Goal: Information Seeking & Learning: Understand process/instructions

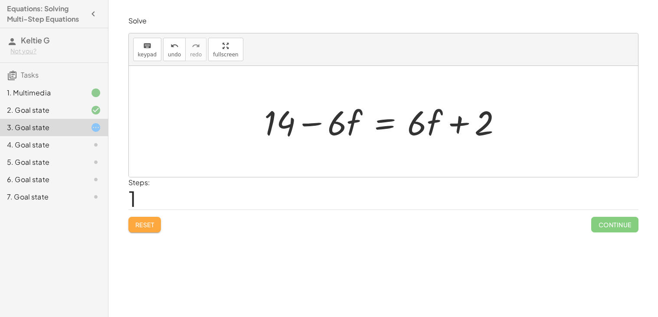
click at [155, 221] on span "Reset" at bounding box center [144, 225] width 19 height 8
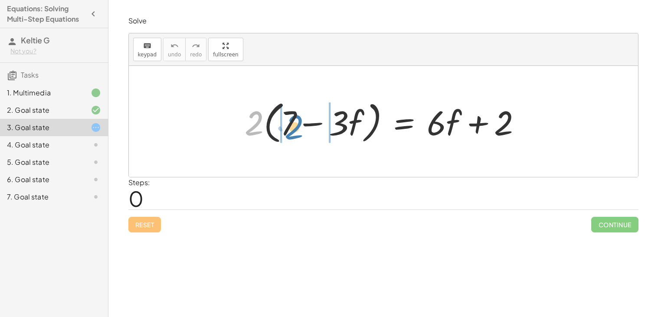
drag, startPoint x: 253, startPoint y: 125, endPoint x: 286, endPoint y: 124, distance: 33.4
click at [286, 124] on div at bounding box center [386, 122] width 293 height 50
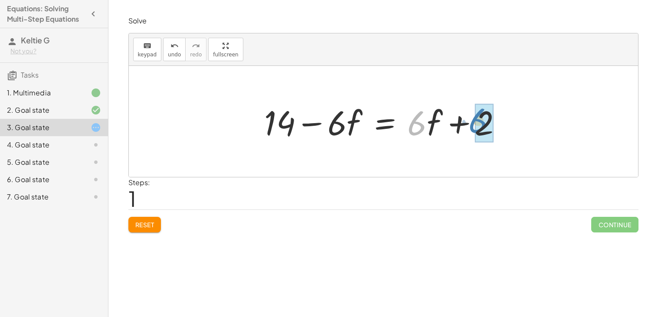
drag, startPoint x: 419, startPoint y: 123, endPoint x: 481, endPoint y: 120, distance: 61.3
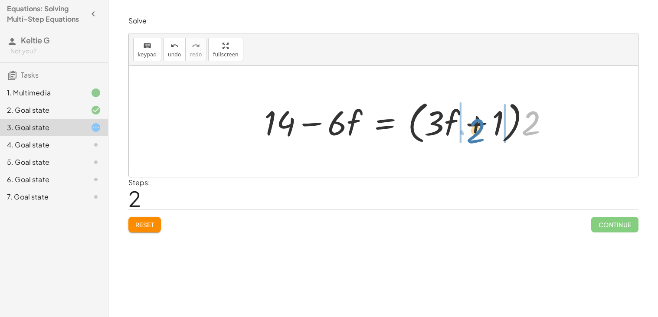
drag, startPoint x: 534, startPoint y: 115, endPoint x: 478, endPoint y: 122, distance: 56.5
click at [478, 122] on div at bounding box center [410, 122] width 301 height 50
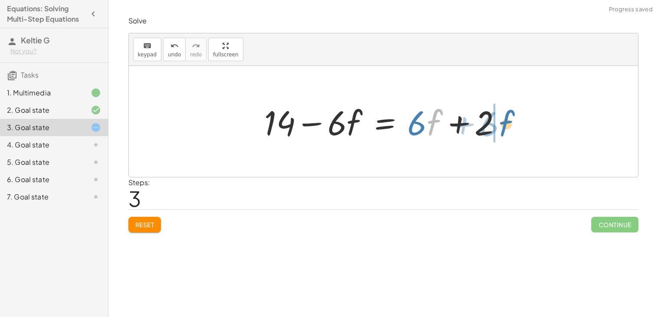
drag, startPoint x: 435, startPoint y: 121, endPoint x: 507, endPoint y: 122, distance: 72.5
click at [507, 122] on div at bounding box center [387, 121] width 254 height 45
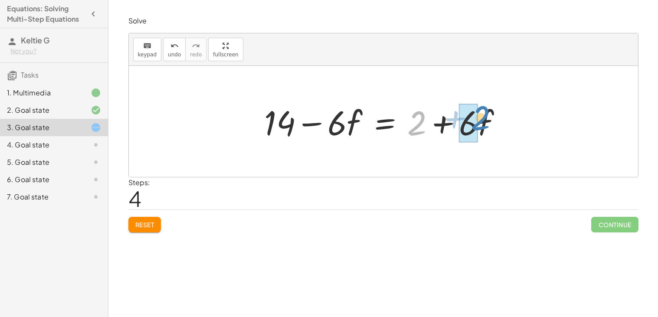
drag, startPoint x: 420, startPoint y: 122, endPoint x: 483, endPoint y: 118, distance: 63.1
click at [483, 118] on div at bounding box center [387, 121] width 254 height 45
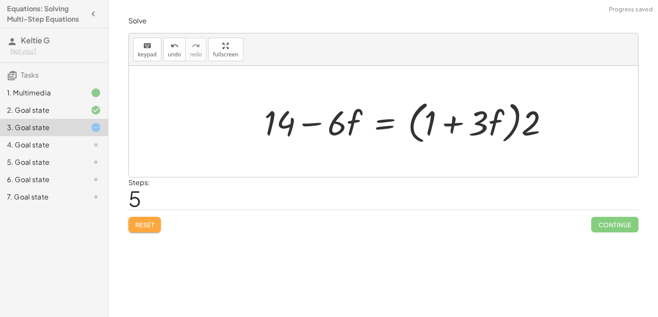
click at [138, 223] on span "Reset" at bounding box center [144, 225] width 19 height 8
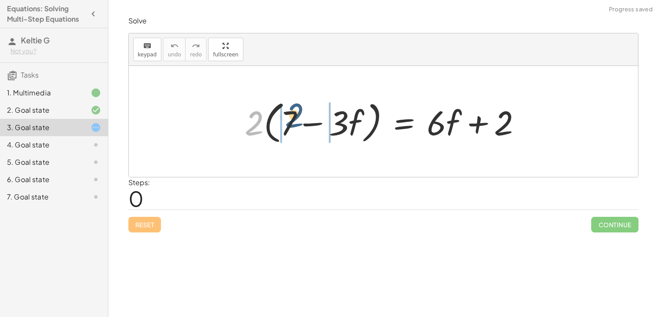
drag, startPoint x: 249, startPoint y: 127, endPoint x: 295, endPoint y: 119, distance: 46.8
click at [295, 119] on div at bounding box center [386, 122] width 293 height 50
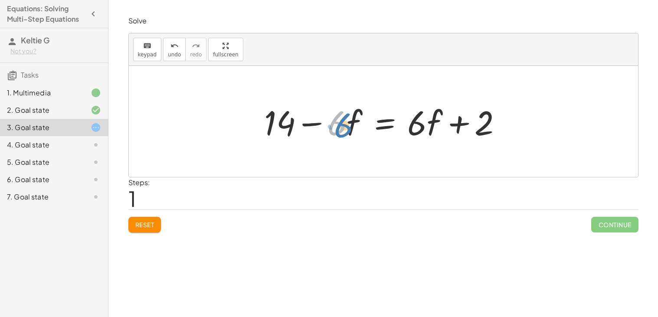
drag, startPoint x: 337, startPoint y: 121, endPoint x: 343, endPoint y: 123, distance: 6.5
click at [343, 123] on div at bounding box center [387, 121] width 254 height 45
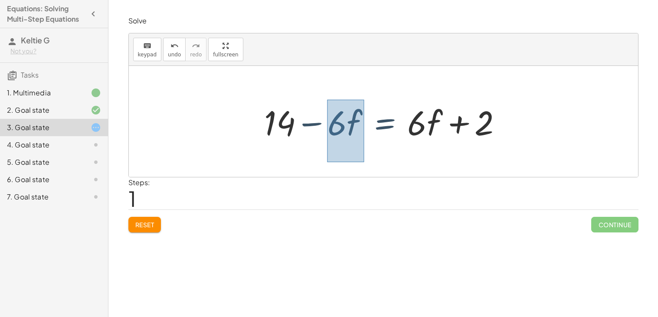
drag, startPoint x: 327, startPoint y: 100, endPoint x: 363, endPoint y: 163, distance: 72.5
click at [363, 163] on div "· 2 · ( + 7 − · 3 · f ) = + · 6 · f + 2 + · 2 · 7 − · 2 · 3 · f = + · 6 · f + 2…" at bounding box center [384, 121] width 510 height 111
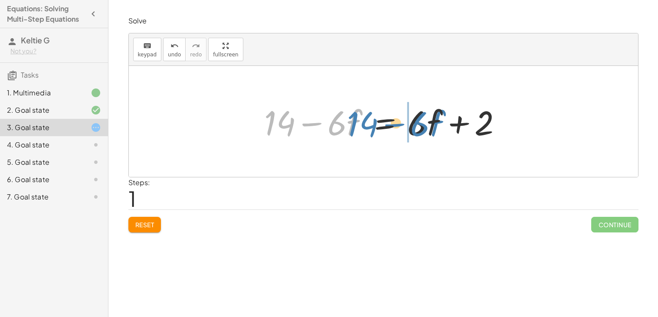
drag, startPoint x: 359, startPoint y: 119, endPoint x: 441, endPoint y: 119, distance: 81.6
click at [441, 119] on div at bounding box center [387, 121] width 254 height 45
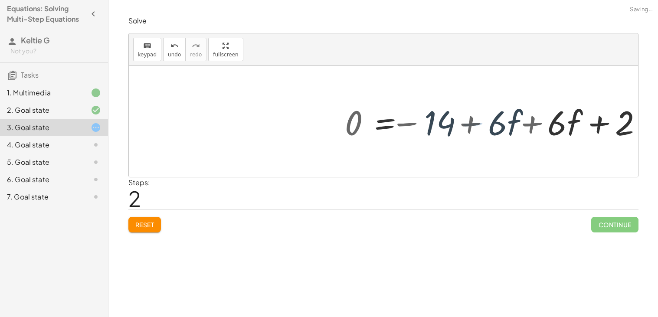
click at [441, 119] on div at bounding box center [506, 121] width 330 height 45
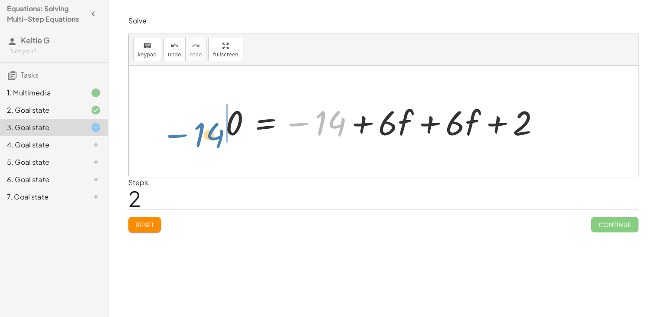
drag, startPoint x: 345, startPoint y: 127, endPoint x: 222, endPoint y: 138, distance: 122.9
click at [222, 138] on div at bounding box center [387, 121] width 330 height 45
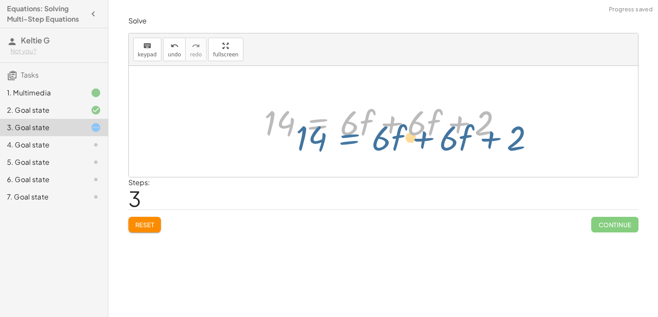
drag, startPoint x: 333, startPoint y: 108, endPoint x: 352, endPoint y: 113, distance: 19.3
click at [352, 113] on div at bounding box center [387, 121] width 254 height 45
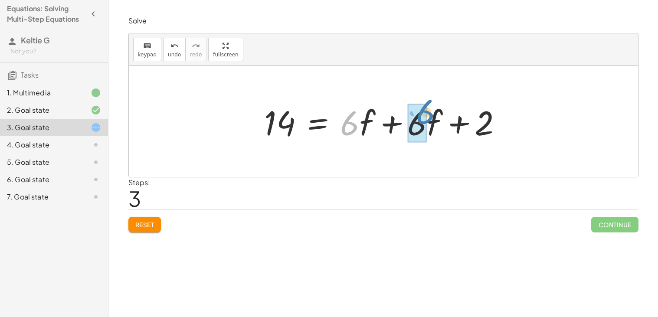
drag, startPoint x: 350, startPoint y: 118, endPoint x: 425, endPoint y: 108, distance: 76.2
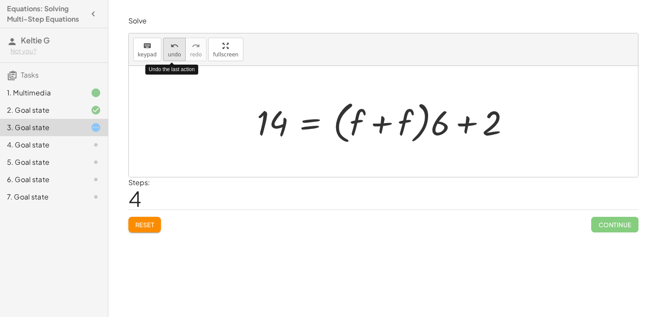
click at [165, 47] on button "undo undo" at bounding box center [174, 49] width 23 height 23
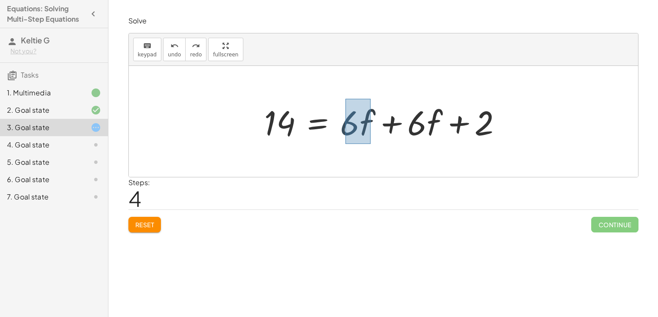
drag, startPoint x: 346, startPoint y: 99, endPoint x: 370, endPoint y: 145, distance: 51.7
click at [370, 145] on div "· 2 · ( + 7 − · 3 · f ) = + · 6 · f + 2 + · 2 · 7 − · 2 · 3 · f = + · 6 · f + 2…" at bounding box center [383, 121] width 265 height 49
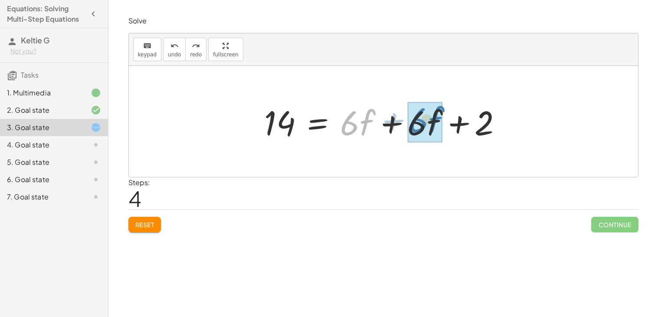
drag, startPoint x: 349, startPoint y: 115, endPoint x: 418, endPoint y: 114, distance: 68.6
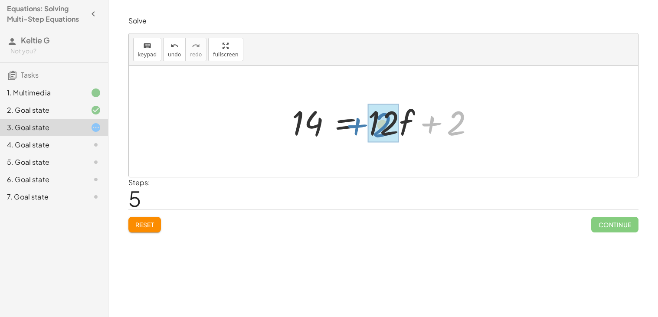
drag, startPoint x: 461, startPoint y: 115, endPoint x: 388, endPoint y: 116, distance: 72.5
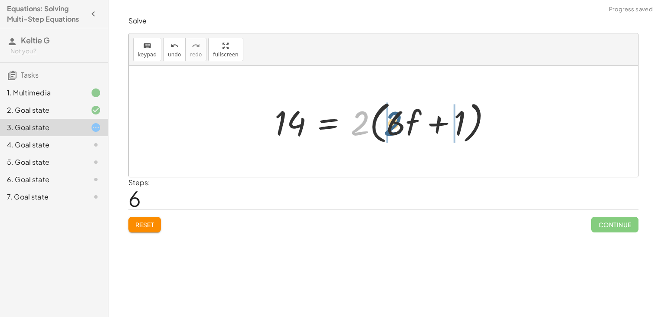
drag, startPoint x: 364, startPoint y: 116, endPoint x: 399, endPoint y: 117, distance: 35.2
click at [399, 117] on div at bounding box center [386, 122] width 233 height 50
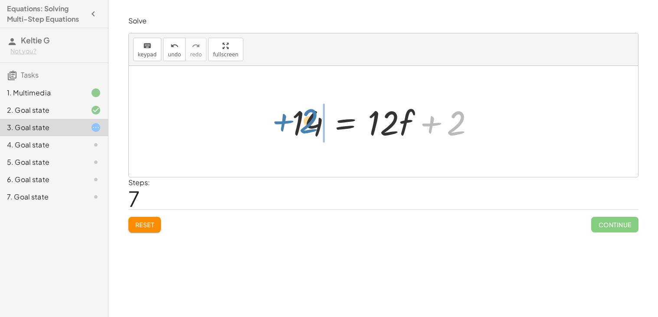
drag, startPoint x: 431, startPoint y: 124, endPoint x: 283, endPoint y: 122, distance: 147.6
click at [283, 122] on div "· 2 · ( + 7 − · 3 · f ) = + · 6 · f + 2 + · 2 · 7 − · 2 · 3 · f = + · 6 · f + 2…" at bounding box center [383, 121] width 209 height 49
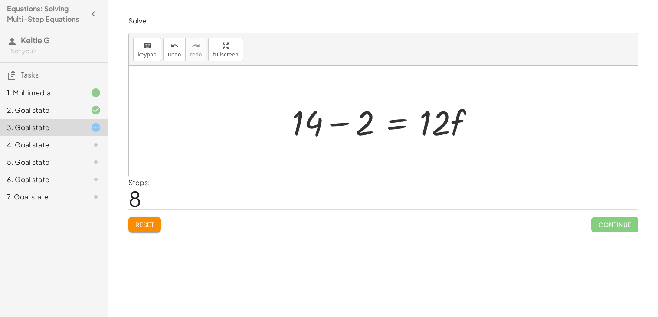
click at [213, 158] on div "· 2 · ( + 7 − · 3 · f ) = + · 6 · f + 2 + · 2 · 7 − · 2 · 3 · f = + · 6 · f + 2…" at bounding box center [384, 121] width 510 height 111
click at [171, 44] on icon "undo" at bounding box center [175, 46] width 8 height 10
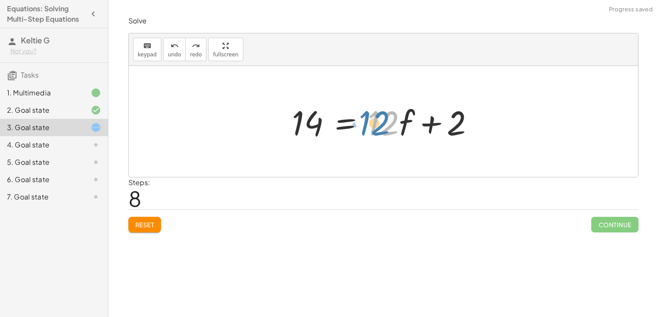
drag, startPoint x: 391, startPoint y: 122, endPoint x: 382, endPoint y: 122, distance: 8.3
click at [382, 122] on div at bounding box center [387, 121] width 198 height 45
drag, startPoint x: 309, startPoint y: 123, endPoint x: 379, endPoint y: 122, distance: 70.3
click at [379, 122] on div at bounding box center [387, 121] width 198 height 45
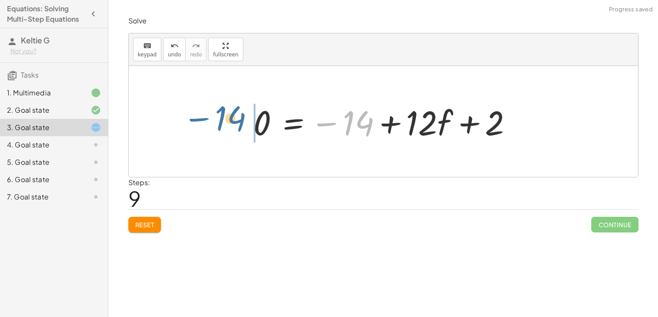
drag, startPoint x: 365, startPoint y: 125, endPoint x: 255, endPoint y: 123, distance: 109.8
click at [255, 123] on div at bounding box center [387, 121] width 275 height 45
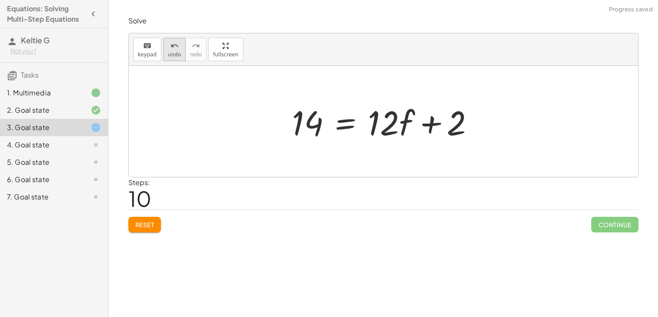
click at [171, 42] on icon "undo" at bounding box center [175, 46] width 8 height 10
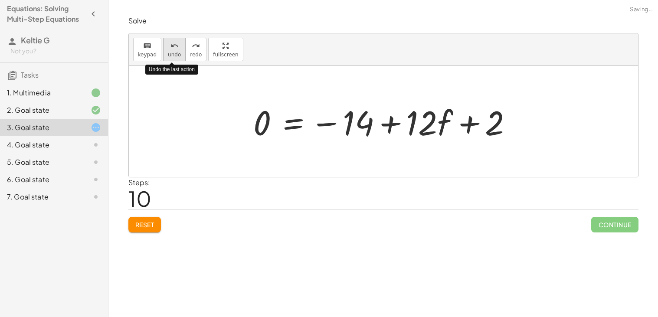
click at [171, 41] on icon "undo" at bounding box center [175, 46] width 8 height 10
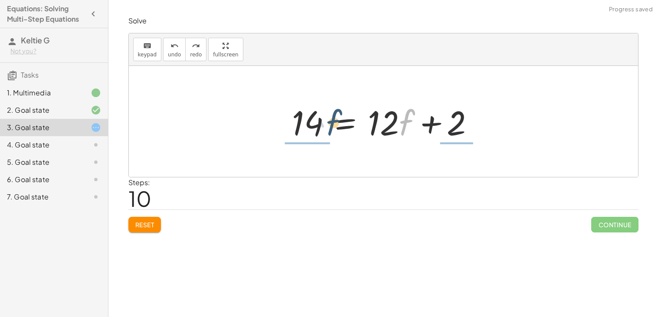
drag, startPoint x: 410, startPoint y: 114, endPoint x: 332, endPoint y: 114, distance: 77.7
click at [332, 114] on div at bounding box center [387, 121] width 198 height 45
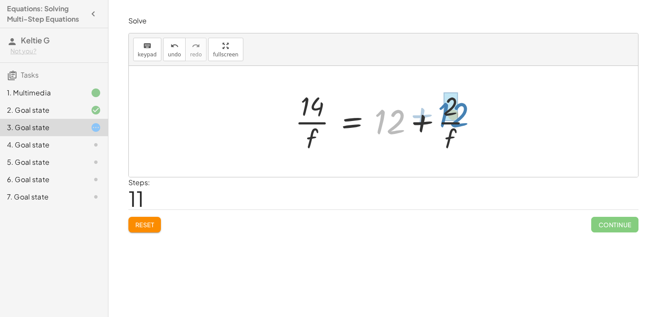
drag, startPoint x: 392, startPoint y: 127, endPoint x: 455, endPoint y: 120, distance: 63.8
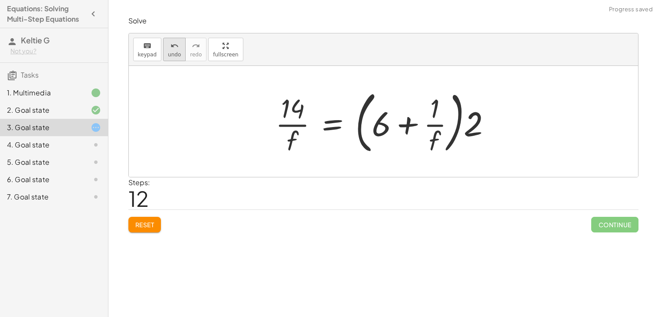
click at [172, 55] on span "undo" at bounding box center [174, 55] width 13 height 6
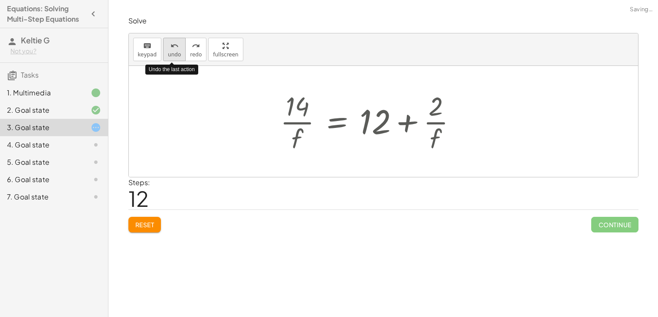
click at [171, 56] on span "undo" at bounding box center [174, 55] width 13 height 6
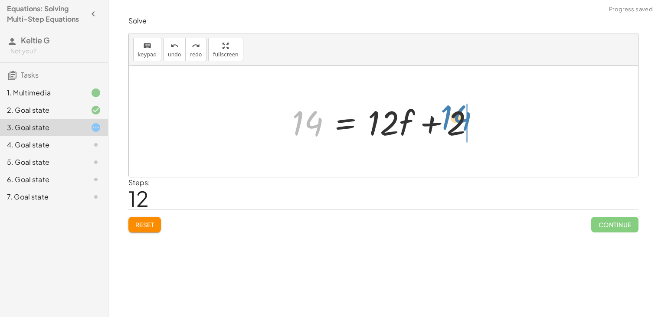
drag, startPoint x: 300, startPoint y: 119, endPoint x: 449, endPoint y: 113, distance: 149.0
click at [449, 113] on div at bounding box center [387, 121] width 198 height 45
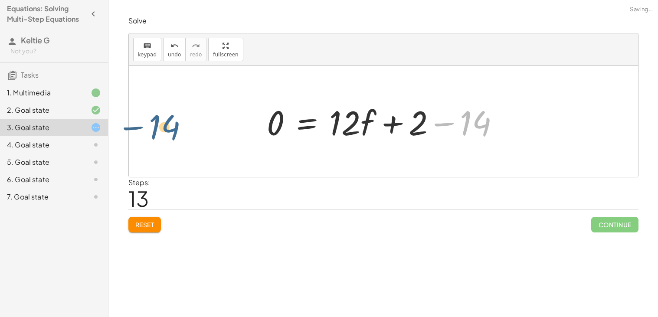
drag, startPoint x: 485, startPoint y: 126, endPoint x: 247, endPoint y: 114, distance: 239.1
click at [247, 114] on div "· 2 · ( + 7 − · 3 · f ) = + · 6 · f + 2 + · 2 · 7 − · 2 · 3 · f = + · 6 · f + 2…" at bounding box center [384, 121] width 510 height 111
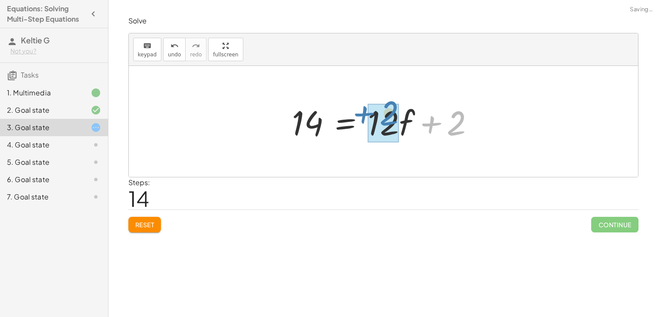
drag, startPoint x: 460, startPoint y: 123, endPoint x: 393, endPoint y: 114, distance: 67.5
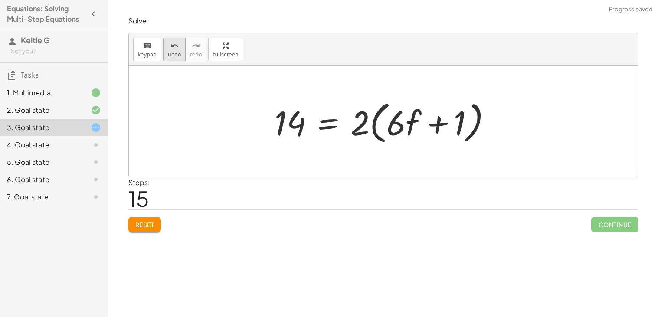
click at [169, 52] on span "undo" at bounding box center [174, 55] width 13 height 6
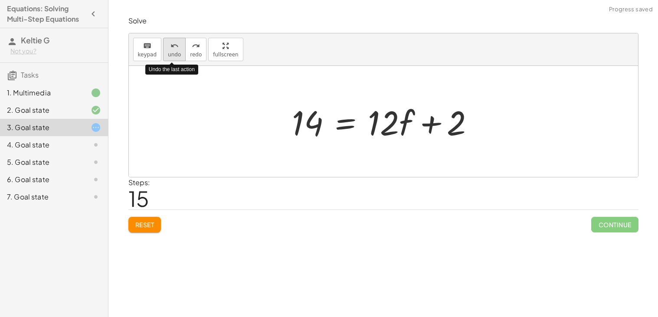
click at [171, 51] on button "undo undo" at bounding box center [174, 49] width 23 height 23
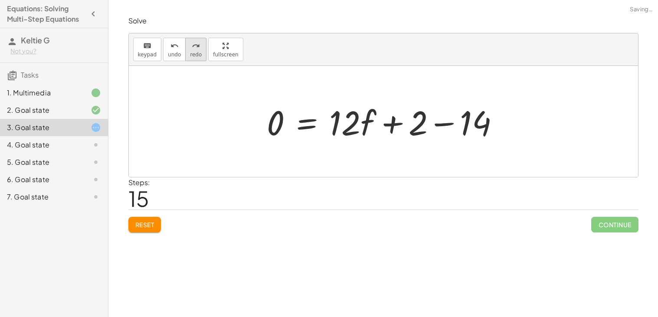
click at [190, 52] on span "redo" at bounding box center [196, 55] width 12 height 6
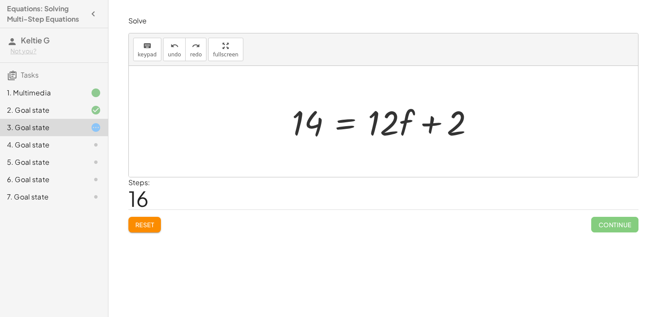
drag, startPoint x: 364, startPoint y: 81, endPoint x: 522, endPoint y: 170, distance: 181.3
click at [522, 170] on div at bounding box center [384, 121] width 510 height 111
drag, startPoint x: 363, startPoint y: 97, endPoint x: 409, endPoint y: 135, distance: 59.8
click at [409, 135] on div "· 2 · ( + 7 − · 3 · f ) = + · 6 · f + 2 + · 2 · 7 − · 2 · 3 · f = + · 6 · f + 2…" at bounding box center [383, 121] width 209 height 49
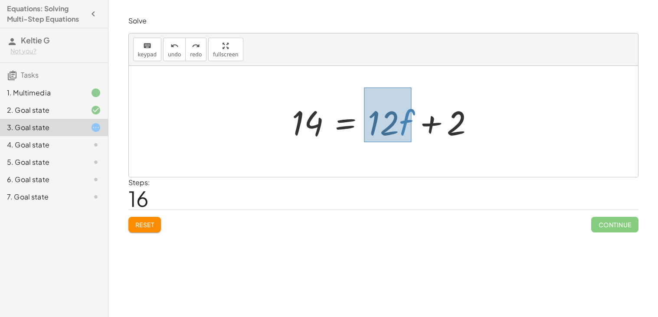
drag, startPoint x: 411, startPoint y: 142, endPoint x: 364, endPoint y: 88, distance: 72.3
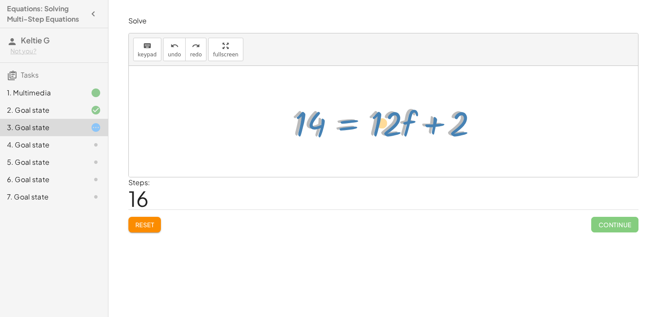
drag, startPoint x: 374, startPoint y: 120, endPoint x: 379, endPoint y: 121, distance: 4.9
click at [379, 121] on div at bounding box center [387, 121] width 198 height 45
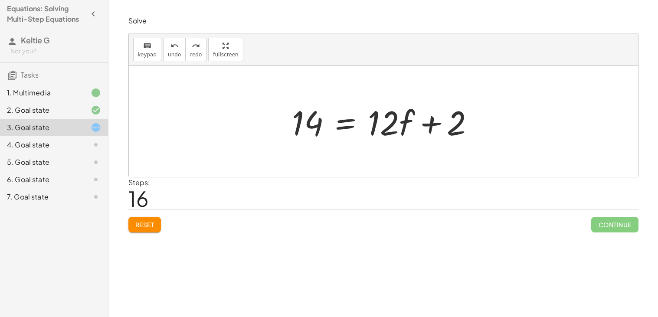
drag, startPoint x: 362, startPoint y: 86, endPoint x: 403, endPoint y: 134, distance: 63.7
click at [403, 134] on div "· 2 · ( + 7 − · 3 · f ) = + · 6 · f + 2 + · 2 · 7 − · 2 · 3 · f = + · 6 · f + 2…" at bounding box center [384, 121] width 510 height 111
drag, startPoint x: 413, startPoint y: 152, endPoint x: 385, endPoint y: 107, distance: 53.4
click at [385, 107] on div "· 2 · ( + 7 − · 3 · f ) = + · 6 · f + 2 + · 2 · 7 − · 2 · 3 · f = + · 6 · f + 2…" at bounding box center [384, 121] width 510 height 111
drag, startPoint x: 371, startPoint y: 102, endPoint x: 415, endPoint y: 141, distance: 59.0
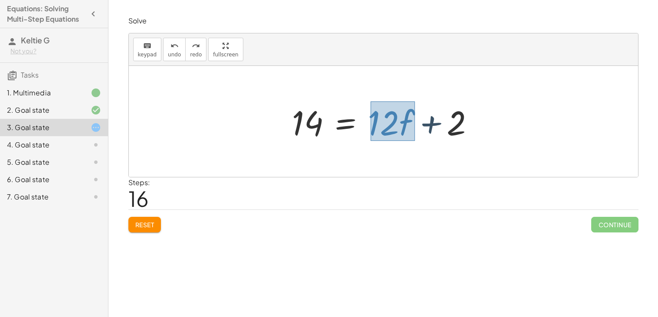
click at [415, 141] on div at bounding box center [387, 121] width 198 height 45
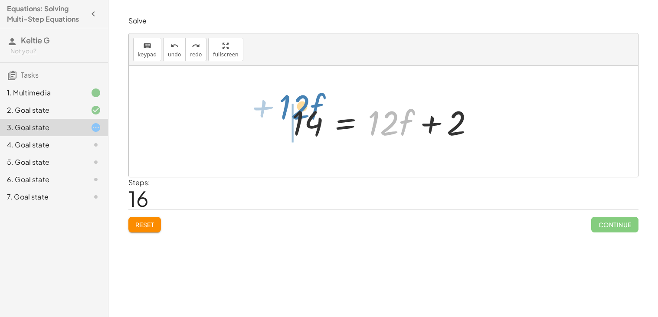
drag, startPoint x: 401, startPoint y: 128, endPoint x: 311, endPoint y: 115, distance: 91.2
click at [311, 115] on div at bounding box center [387, 121] width 198 height 45
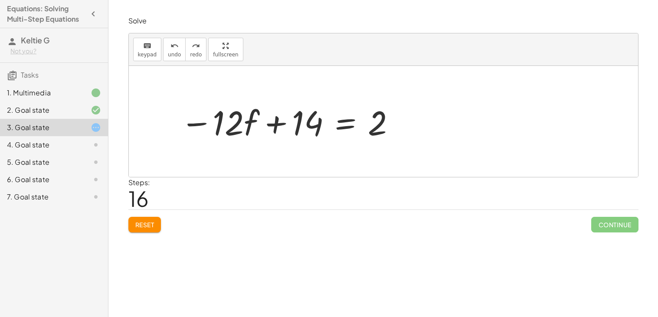
drag, startPoint x: 248, startPoint y: 120, endPoint x: 283, endPoint y: 119, distance: 35.2
click at [283, 119] on div "· 2 · ( + 7 − · 3 · f ) = + · 6 · f + 2 + · 2 · 7 − · 2 · 3 · f = + · 6 · f + 2…" at bounding box center [384, 121] width 510 height 111
drag, startPoint x: 303, startPoint y: 123, endPoint x: 230, endPoint y: 119, distance: 72.1
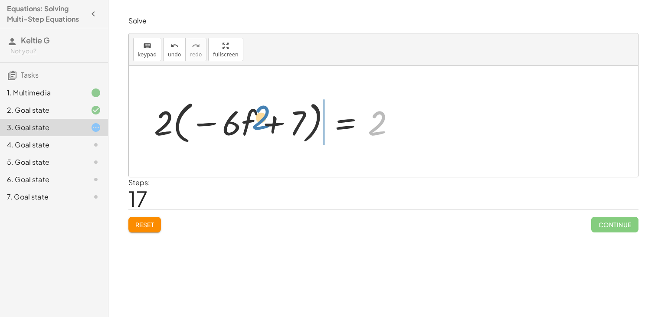
drag, startPoint x: 382, startPoint y: 116, endPoint x: 267, endPoint y: 111, distance: 115.2
click at [267, 111] on div "· 2 · ( + 7 − · 3 · f ) = + · 6 · f + 2 + · 2 · 7 − · 2 · 3 · f = + · 6 · f + 2…" at bounding box center [384, 121] width 510 height 111
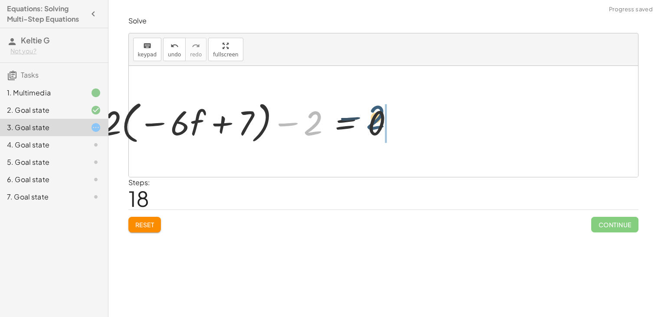
drag, startPoint x: 315, startPoint y: 114, endPoint x: 390, endPoint y: 111, distance: 75.6
click at [390, 111] on div at bounding box center [387, 122] width 198 height 50
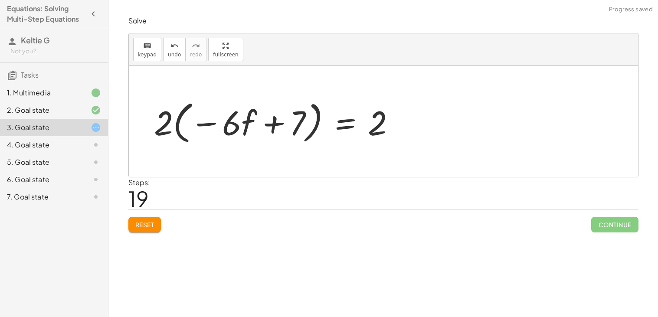
drag, startPoint x: 232, startPoint y: 115, endPoint x: 309, endPoint y: 125, distance: 77.1
click at [309, 125] on div "· 2 · ( + 7 − · 3 · f ) = + · 6 · f + 2 + · 2 · 7 − · 2 · 3 · f = + · 6 · f + 2…" at bounding box center [384, 121] width 510 height 111
drag, startPoint x: 299, startPoint y: 112, endPoint x: 236, endPoint y: 113, distance: 62.5
click at [236, 113] on div "· 2 · ( + 7 − · 3 · f ) = + · 6 · f + 2 + · 2 · 7 − · 2 · 3 · f = + · 6 · f + 2…" at bounding box center [384, 121] width 510 height 111
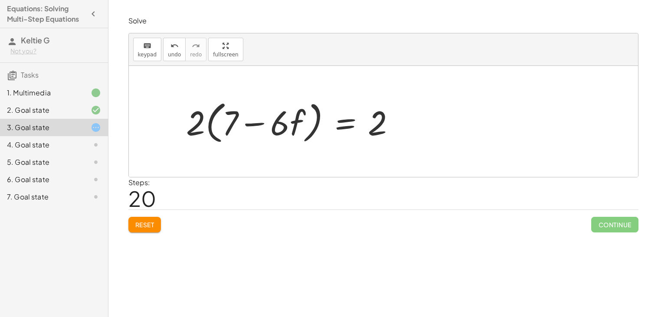
drag, startPoint x: 200, startPoint y: 115, endPoint x: 257, endPoint y: 115, distance: 57.3
click at [257, 115] on div at bounding box center [384, 121] width 510 height 111
drag, startPoint x: 280, startPoint y: 121, endPoint x: 242, endPoint y: 127, distance: 37.9
click at [242, 127] on div "· 2 · ( + 7 − · 3 · f ) = + · 6 · f + 2 + · 2 · 7 − · 2 · 3 · f = + · 6 · f + 2…" at bounding box center [384, 121] width 510 height 111
drag, startPoint x: 238, startPoint y: 112, endPoint x: 207, endPoint y: 119, distance: 31.0
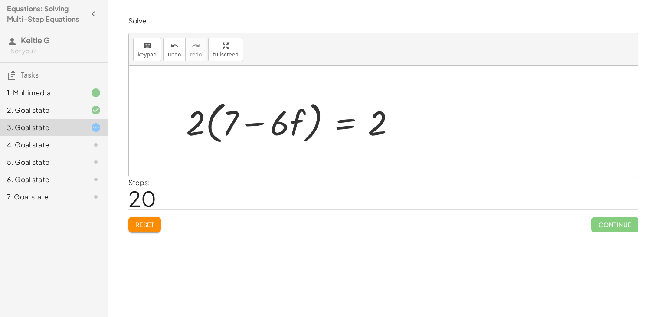
click at [207, 119] on div at bounding box center [384, 121] width 510 height 111
drag, startPoint x: 231, startPoint y: 124, endPoint x: 260, endPoint y: 127, distance: 28.8
click at [260, 127] on div at bounding box center [384, 121] width 510 height 111
drag, startPoint x: 277, startPoint y: 122, endPoint x: 243, endPoint y: 131, distance: 35.5
click at [243, 131] on div at bounding box center [384, 121] width 510 height 111
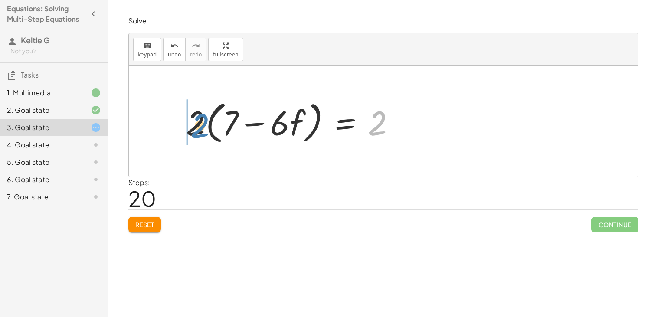
drag, startPoint x: 382, startPoint y: 119, endPoint x: 204, endPoint y: 121, distance: 178.0
drag, startPoint x: 148, startPoint y: 121, endPoint x: 196, endPoint y: 121, distance: 47.7
click at [196, 121] on div at bounding box center [384, 121] width 510 height 111
drag, startPoint x: 200, startPoint y: 121, endPoint x: 166, endPoint y: 120, distance: 33.9
click at [166, 120] on div at bounding box center [384, 121] width 510 height 111
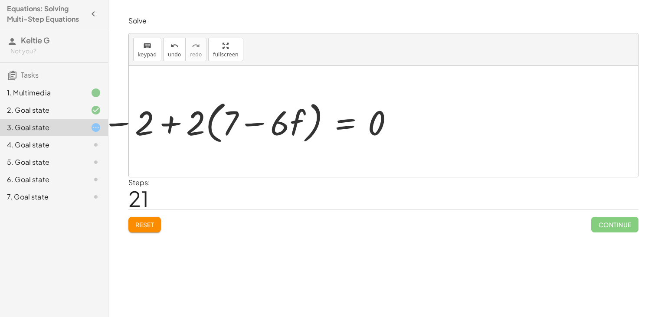
drag, startPoint x: 149, startPoint y: 115, endPoint x: 211, endPoint y: 123, distance: 62.1
click at [211, 123] on div at bounding box center [384, 121] width 510 height 111
drag, startPoint x: 150, startPoint y: 122, endPoint x: 160, endPoint y: 125, distance: 10.3
click at [160, 125] on div at bounding box center [384, 121] width 510 height 111
drag, startPoint x: 145, startPoint y: 112, endPoint x: 184, endPoint y: 127, distance: 41.8
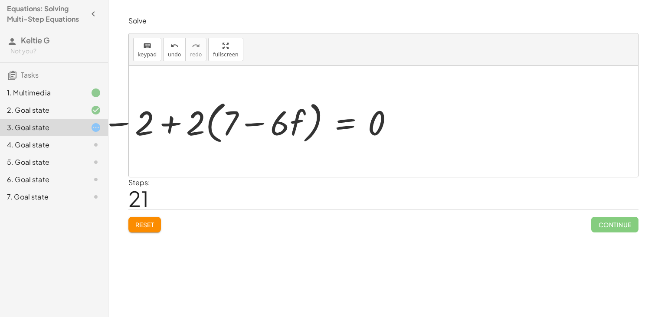
click at [184, 127] on div at bounding box center [384, 121] width 510 height 111
drag, startPoint x: 194, startPoint y: 126, endPoint x: 215, endPoint y: 133, distance: 22.1
click at [215, 133] on div at bounding box center [384, 121] width 510 height 111
drag, startPoint x: 232, startPoint y: 125, endPoint x: 293, endPoint y: 113, distance: 61.8
click at [293, 113] on div "· 2 · ( + 7 − · 3 · f ) = + · 6 · f + 2 + · 2 · 7 − · 2 · 3 · f = + · 6 · f + 2…" at bounding box center [384, 121] width 510 height 111
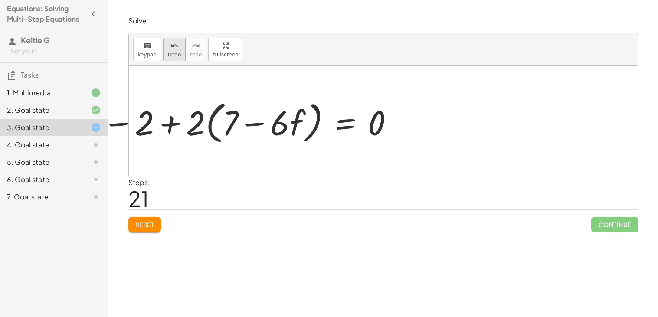
click at [173, 56] on span "undo" at bounding box center [174, 55] width 13 height 6
click at [171, 55] on span "undo" at bounding box center [174, 55] width 13 height 6
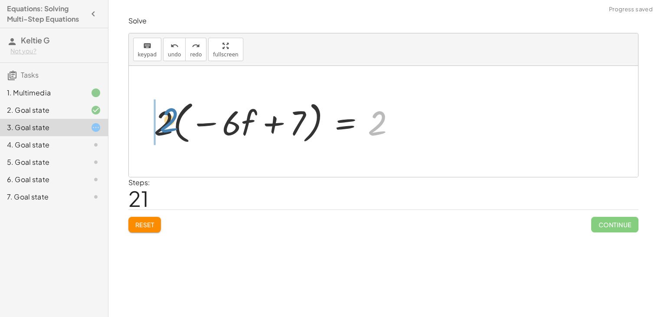
drag, startPoint x: 382, startPoint y: 121, endPoint x: 173, endPoint y: 119, distance: 209.2
drag, startPoint x: 117, startPoint y: 119, endPoint x: 198, endPoint y: 109, distance: 81.3
click at [198, 109] on div "Equations: Solve Multi-Step Equations In this activity, you will learn the proc…" at bounding box center [384, 158] width 550 height 317
drag, startPoint x: 188, startPoint y: 107, endPoint x: 247, endPoint y: 99, distance: 60.0
click at [247, 99] on div at bounding box center [384, 121] width 510 height 111
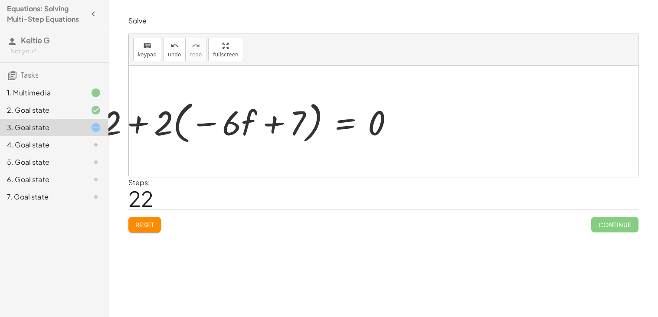
drag, startPoint x: 249, startPoint y: 115, endPoint x: 284, endPoint y: 114, distance: 35.2
click at [284, 114] on div "· 2 · ( + 7 − · 3 · f ) = + · 6 · f + 2 + · 2 · 7 − · 2 · 3 · f = + · 6 · f + 2…" at bounding box center [384, 121] width 510 height 111
click at [171, 46] on icon "undo" at bounding box center [175, 46] width 8 height 10
click at [175, 55] on span "undo" at bounding box center [174, 55] width 13 height 6
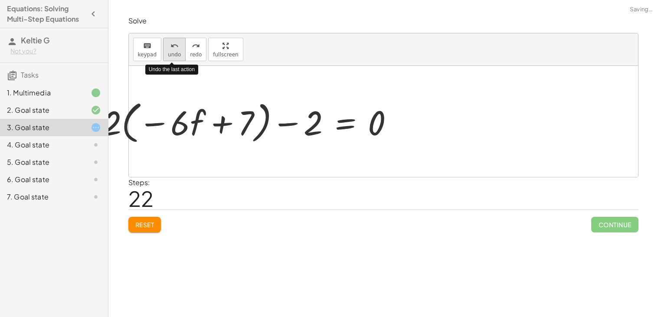
click at [176, 56] on span "undo" at bounding box center [174, 55] width 13 height 6
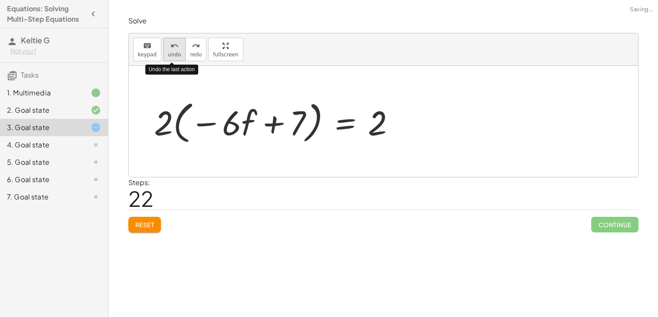
click at [176, 56] on span "undo" at bounding box center [174, 55] width 13 height 6
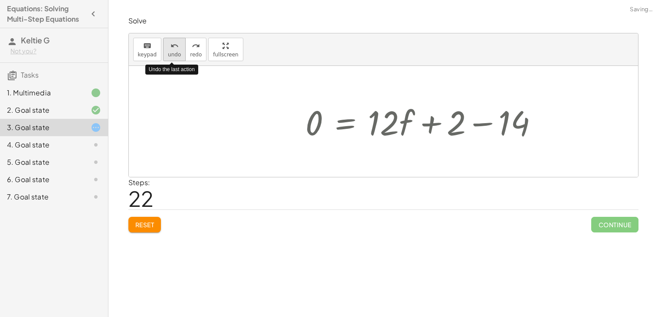
click at [171, 52] on span "undo" at bounding box center [174, 55] width 13 height 6
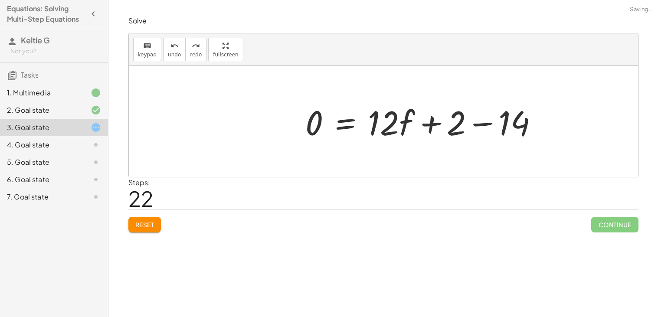
drag, startPoint x: 500, startPoint y: 99, endPoint x: 542, endPoint y: 136, distance: 55.9
click at [542, 136] on div at bounding box center [384, 121] width 510 height 111
click at [198, 57] on button "redo redo" at bounding box center [195, 49] width 21 height 23
drag, startPoint x: 365, startPoint y: 93, endPoint x: 396, endPoint y: 122, distance: 42.7
click at [396, 122] on div "· 2 · ( + 7 − · 3 · f ) = + · 6 · f + 2 + · 2 · 7 − · 2 · 3 · f = + · 6 · f + 2…" at bounding box center [384, 121] width 510 height 111
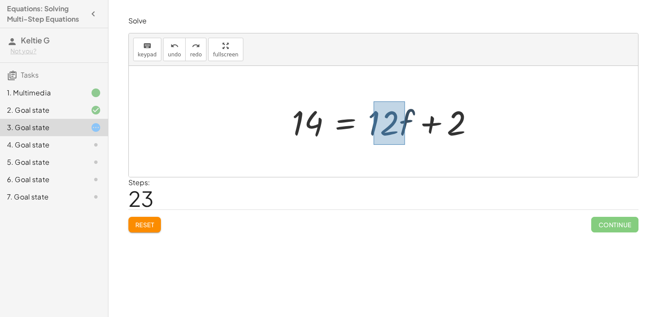
drag, startPoint x: 374, startPoint y: 102, endPoint x: 408, endPoint y: 145, distance: 54.7
click at [408, 145] on div "· 2 · ( + 7 − · 3 · f ) = + · 6 · f + 2 + · 2 · 7 − · 2 · 3 · f = + · 6 · f + 2…" at bounding box center [383, 121] width 209 height 49
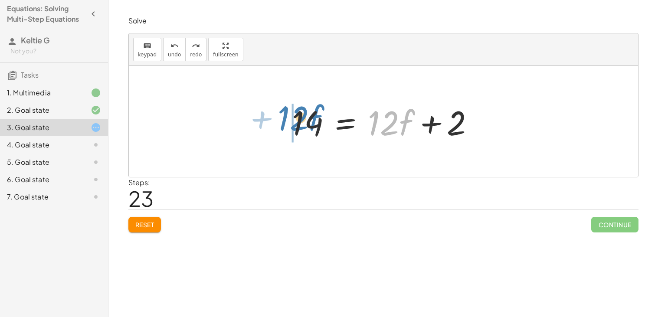
drag, startPoint x: 386, startPoint y: 129, endPoint x: 294, endPoint y: 124, distance: 92.1
click at [294, 124] on div at bounding box center [387, 121] width 198 height 45
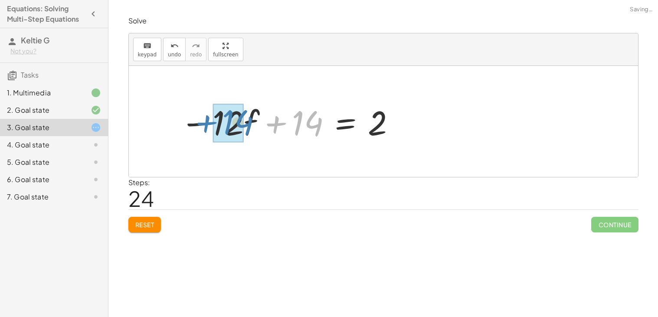
drag, startPoint x: 316, startPoint y: 123, endPoint x: 246, endPoint y: 122, distance: 70.3
click at [246, 122] on div "· 2 · ( + 7 − · 3 · f ) = + · 6 · f + 2 + · 2 · 7 − · 2 · 3 · f = + · 6 · f + 2…" at bounding box center [384, 121] width 510 height 111
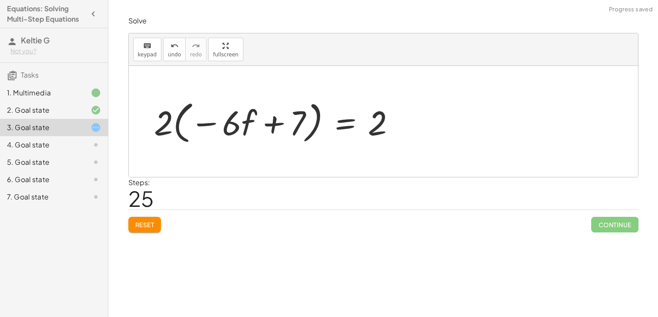
click at [227, 122] on div at bounding box center [384, 121] width 510 height 111
drag, startPoint x: 382, startPoint y: 119, endPoint x: 244, endPoint y: 120, distance: 138.5
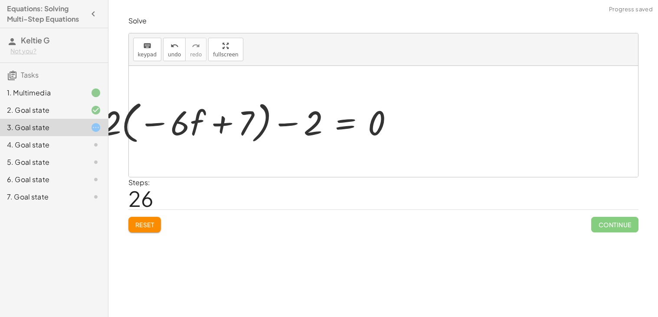
drag, startPoint x: 266, startPoint y: 119, endPoint x: 359, endPoint y: 115, distance: 93.0
click at [359, 115] on div "· 2 · ( + 7 − · 3 · f ) = + · 6 · f + 2 + · 2 · 7 − · 2 · 3 · f = + · 6 · f + 2…" at bounding box center [384, 121] width 510 height 111
drag, startPoint x: 317, startPoint y: 119, endPoint x: 316, endPoint y: 106, distance: 12.6
click at [316, 106] on div at bounding box center [387, 122] width 198 height 50
drag, startPoint x: 371, startPoint y: 121, endPoint x: 443, endPoint y: 109, distance: 73.0
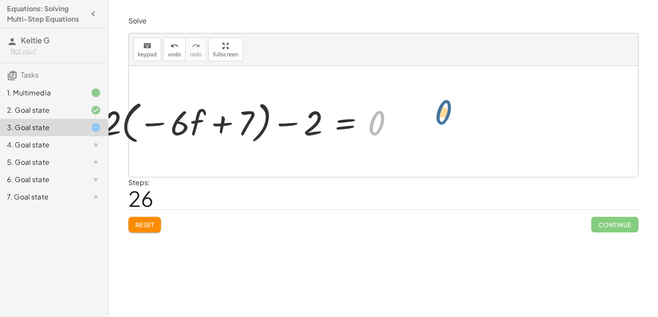
click at [443, 109] on div at bounding box center [387, 122] width 198 height 50
